Goal: Task Accomplishment & Management: Manage account settings

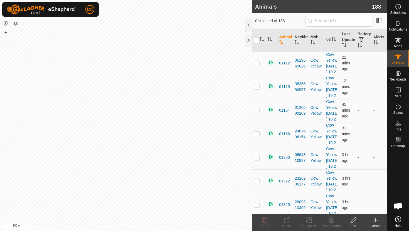
click at [63, 0] on html "MB Schedules Notifications Mobs Animals Neckbands VPs Status Infra Heatmap Help…" at bounding box center [204, 115] width 409 height 231
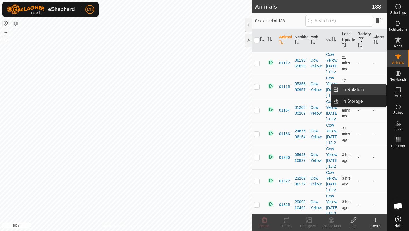
click at [372, 89] on link "In Rotation" at bounding box center [363, 89] width 48 height 11
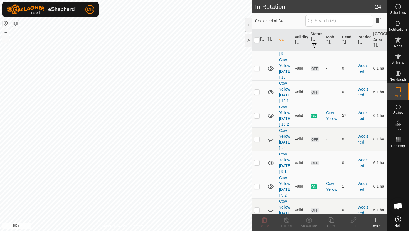
scroll to position [581, 0]
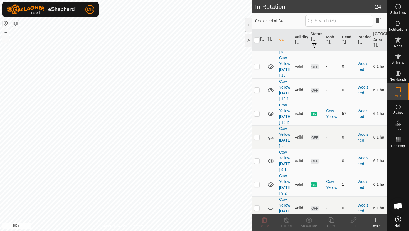
click at [258, 182] on p-checkbox at bounding box center [257, 184] width 6 height 4
checkbox input "true"
click at [333, 221] on icon at bounding box center [331, 220] width 7 height 7
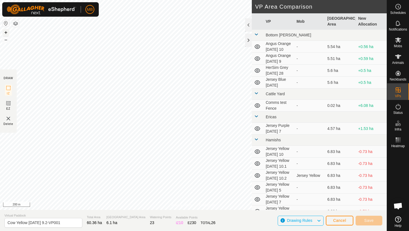
click at [7, 31] on button "+" at bounding box center [6, 32] width 7 height 7
click at [345, 220] on span "Cancel" at bounding box center [339, 221] width 13 height 4
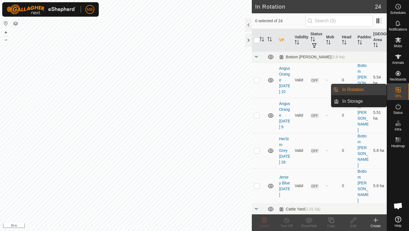
click at [372, 92] on link "In Rotation" at bounding box center [363, 89] width 48 height 11
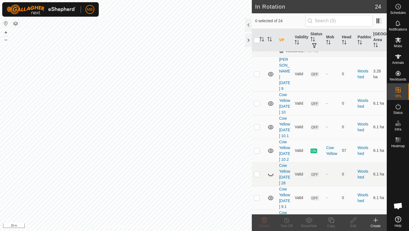
scroll to position [529, 0]
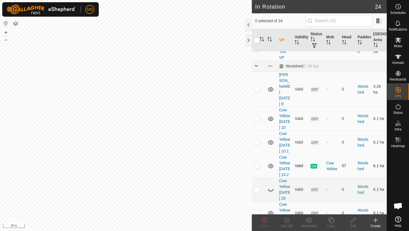
click at [257, 164] on p-checkbox at bounding box center [257, 166] width 6 height 4
checkbox input "true"
click at [331, 219] on icon at bounding box center [331, 221] width 6 height 6
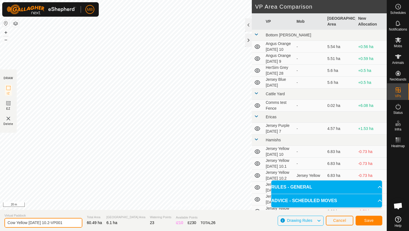
click at [64, 225] on input "Cow Yellow [DATE] 10.2-VP001" at bounding box center [43, 223] width 78 height 10
type input "Cow Yellow [DATE] 11"
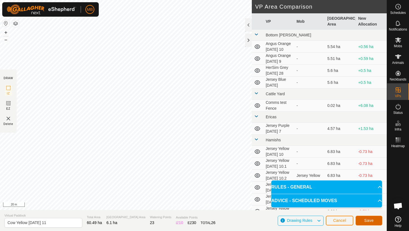
click at [372, 218] on button "Save" at bounding box center [368, 221] width 27 height 10
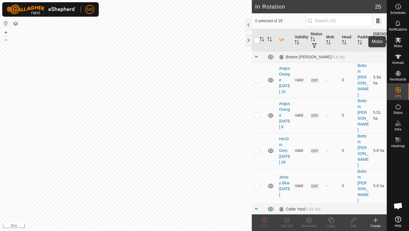
click at [399, 40] on icon at bounding box center [398, 40] width 7 height 7
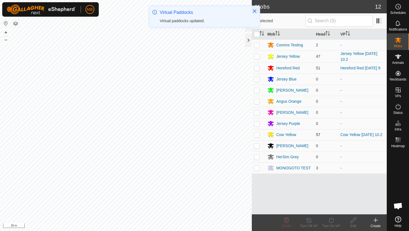
click at [258, 134] on p-checkbox at bounding box center [257, 135] width 6 height 4
checkbox input "true"
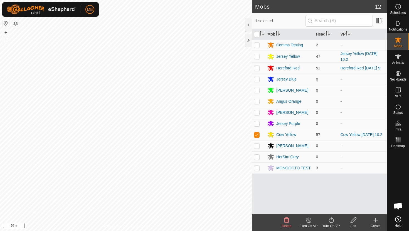
click at [332, 221] on icon at bounding box center [331, 220] width 7 height 7
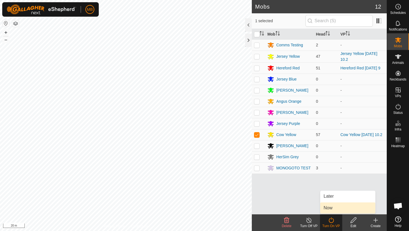
click at [335, 213] on link "Now" at bounding box center [347, 208] width 55 height 11
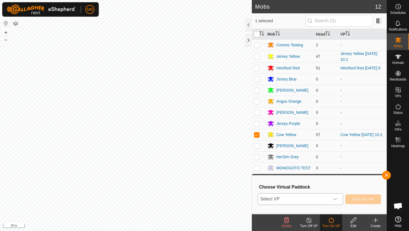
click at [337, 202] on div "dropdown trigger" at bounding box center [334, 199] width 11 height 11
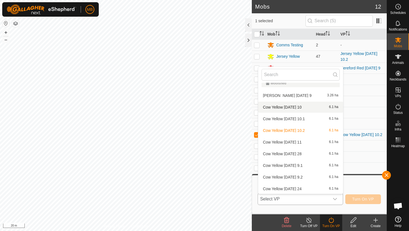
scroll to position [283, 0]
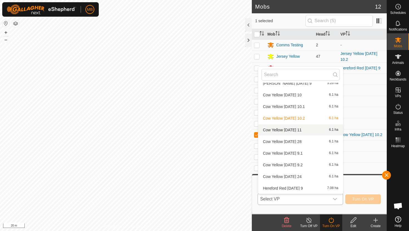
click at [301, 133] on li "Cow Yellow [DATE] 11 6.1 ha" at bounding box center [300, 130] width 85 height 11
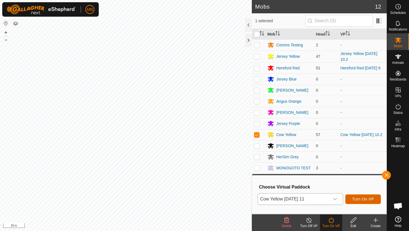
click at [359, 197] on button "Turn On VP" at bounding box center [363, 200] width 36 height 10
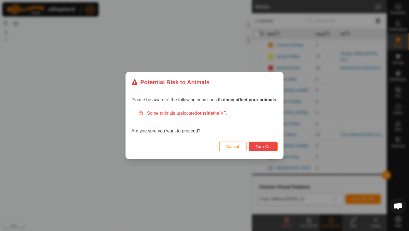
click at [275, 147] on button "Turn On" at bounding box center [263, 147] width 29 height 10
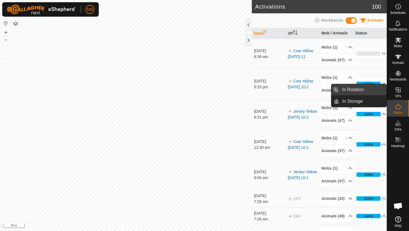
click at [372, 90] on link "In Rotation" at bounding box center [363, 89] width 48 height 11
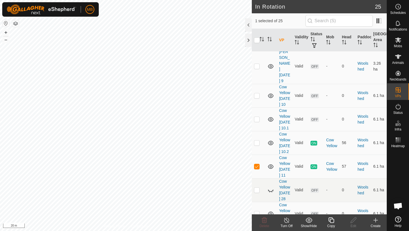
scroll to position [548, 0]
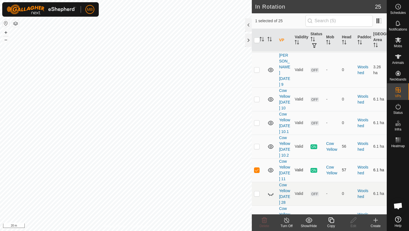
click at [258, 168] on p-checkbox at bounding box center [257, 170] width 6 height 4
click at [257, 168] on p-checkbox at bounding box center [257, 170] width 6 height 4
checkbox input "true"
click at [331, 222] on icon at bounding box center [331, 220] width 7 height 7
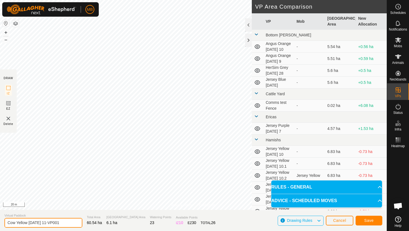
click at [63, 225] on input "Cow Yellow [DATE] 11-VP001" at bounding box center [43, 223] width 78 height 10
type input "Cow Yellow [DATE] 11.1"
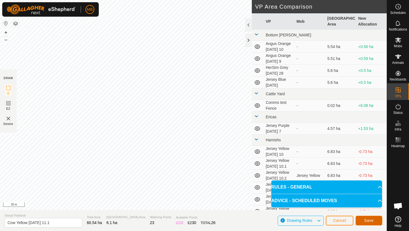
click at [373, 220] on span "Save" at bounding box center [368, 221] width 9 height 4
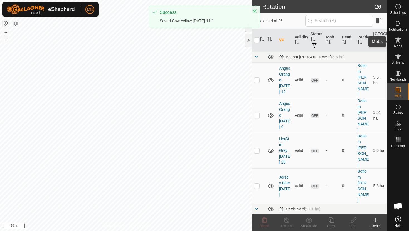
click at [399, 43] on es-mob-svg-icon at bounding box center [398, 40] width 10 height 9
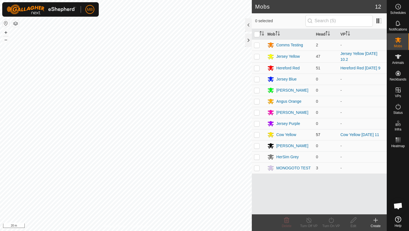
click at [259, 134] on p-checkbox at bounding box center [257, 135] width 6 height 4
checkbox input "true"
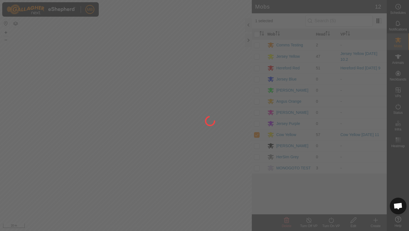
click at [332, 222] on div at bounding box center [204, 115] width 409 height 231
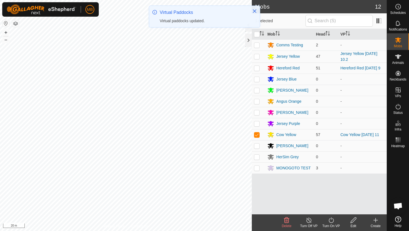
click at [332, 222] on icon at bounding box center [331, 220] width 7 height 7
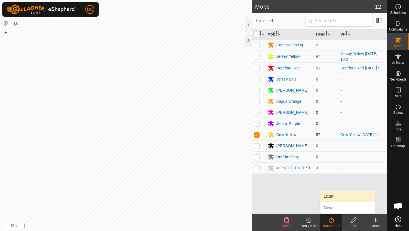
click at [335, 198] on link "Later" at bounding box center [347, 196] width 55 height 11
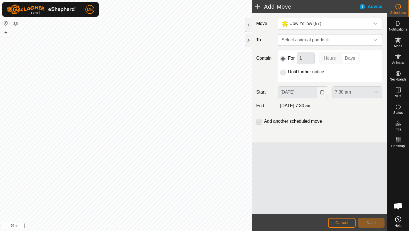
click at [374, 40] on icon "dropdown trigger" at bounding box center [375, 40] width 4 height 2
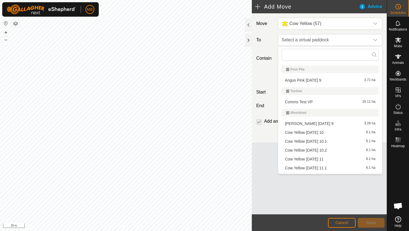
scroll to position [222, 0]
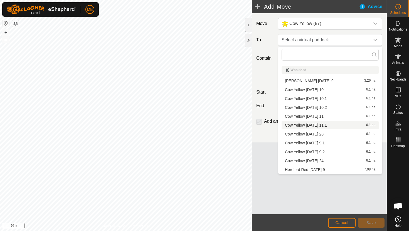
click at [333, 125] on li "Cow Yellow [DATE] 11.1 6.1 ha" at bounding box center [330, 125] width 97 height 8
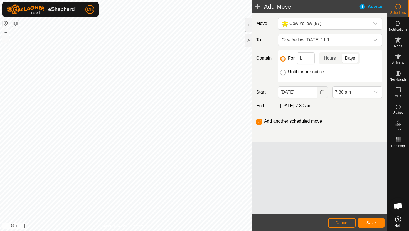
click at [283, 73] on input "Until further notice" at bounding box center [283, 73] width 6 height 6
radio input "true"
checkbox input "false"
click at [366, 91] on span "7:30 am" at bounding box center [352, 92] width 38 height 11
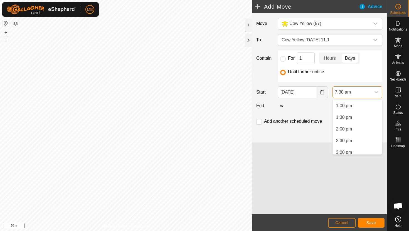
scroll to position [306, 0]
click at [353, 136] on li "2:30 pm" at bounding box center [357, 137] width 49 height 11
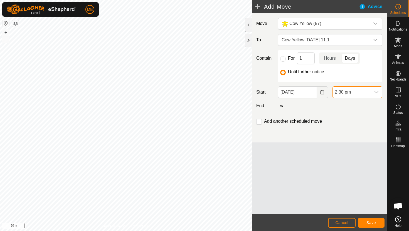
scroll to position [175, 0]
click at [376, 221] on button "Save" at bounding box center [371, 223] width 27 height 10
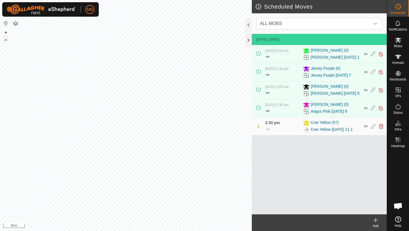
click at [7, 41] on button "–" at bounding box center [6, 39] width 7 height 7
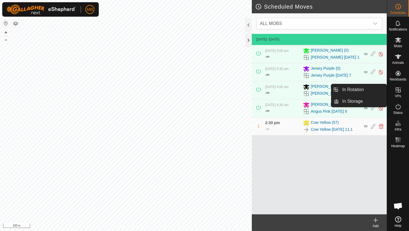
click at [398, 87] on icon at bounding box center [398, 90] width 7 height 7
click at [379, 89] on link "In Rotation" at bounding box center [363, 89] width 48 height 11
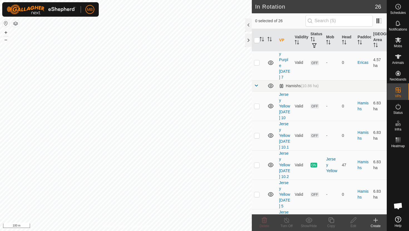
scroll to position [205, 0]
click at [256, 162] on p-checkbox at bounding box center [257, 164] width 6 height 4
checkbox input "true"
click at [332, 222] on icon at bounding box center [331, 220] width 7 height 7
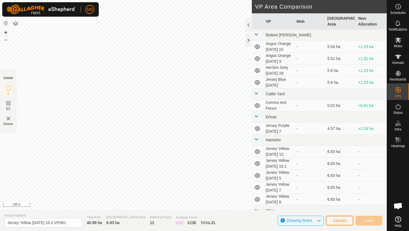
click at [6, 31] on button "+" at bounding box center [6, 32] width 7 height 7
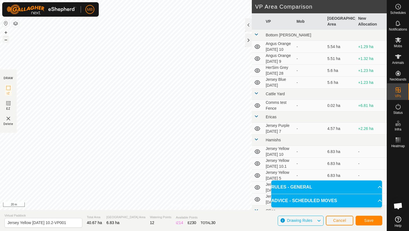
click at [6, 40] on button "–" at bounding box center [6, 39] width 7 height 7
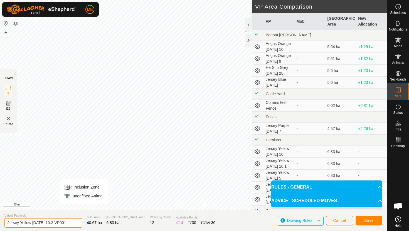
click at [68, 223] on input "Jersey Yellow [DATE] 10.2-VP001" at bounding box center [43, 223] width 78 height 10
type input "Jersey Yellow [DATE] 11"
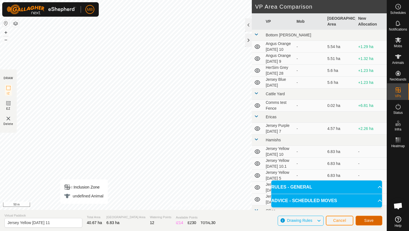
click at [369, 222] on span "Save" at bounding box center [368, 221] width 9 height 4
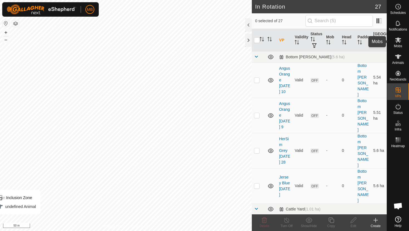
click at [398, 39] on icon at bounding box center [398, 40] width 6 height 5
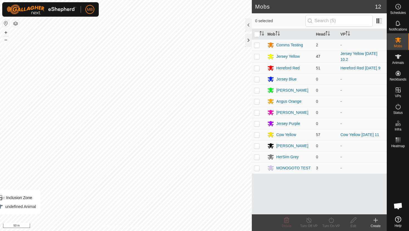
click at [258, 57] on p-checkbox at bounding box center [257, 56] width 6 height 4
checkbox input "true"
click at [329, 220] on icon at bounding box center [331, 220] width 7 height 7
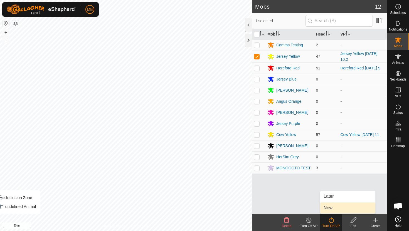
click at [334, 207] on link "Now" at bounding box center [347, 208] width 55 height 11
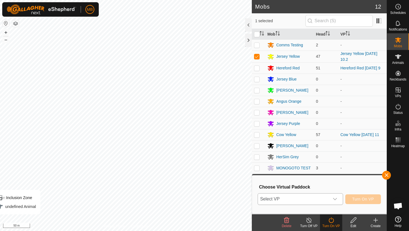
click at [338, 202] on div "dropdown trigger" at bounding box center [334, 199] width 11 height 11
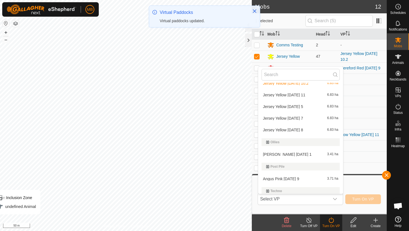
scroll to position [107, 0]
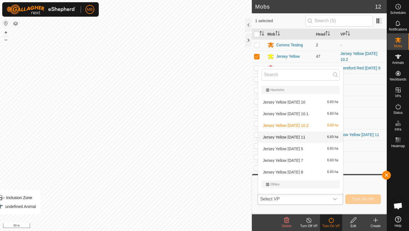
click at [298, 137] on li "Jersey Yellow [DATE] 11 6.83 ha" at bounding box center [300, 137] width 85 height 11
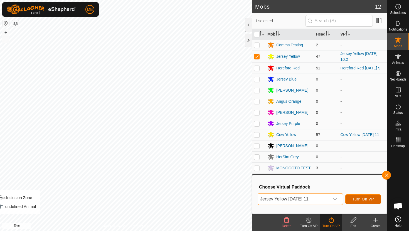
click at [365, 200] on span "Turn On VP" at bounding box center [363, 199] width 22 height 4
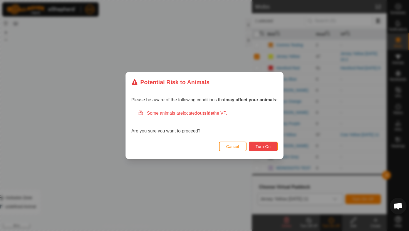
click at [262, 146] on span "Turn On" at bounding box center [263, 147] width 15 height 4
